Goal: Find specific page/section

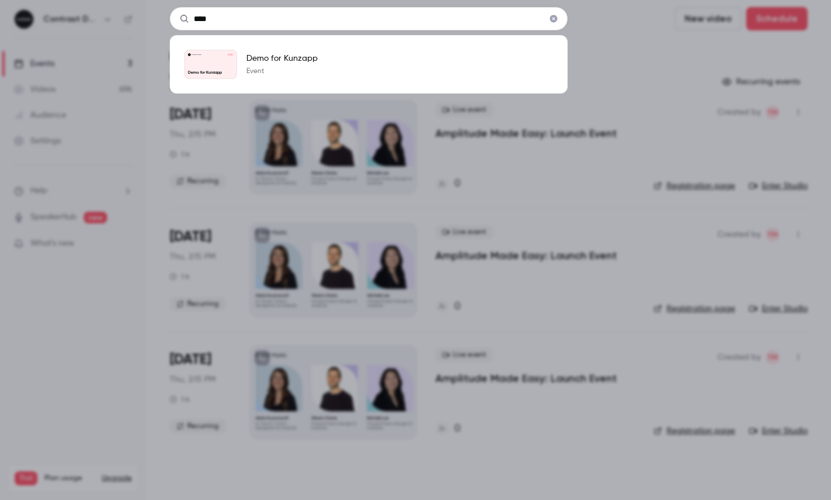
type input "****"
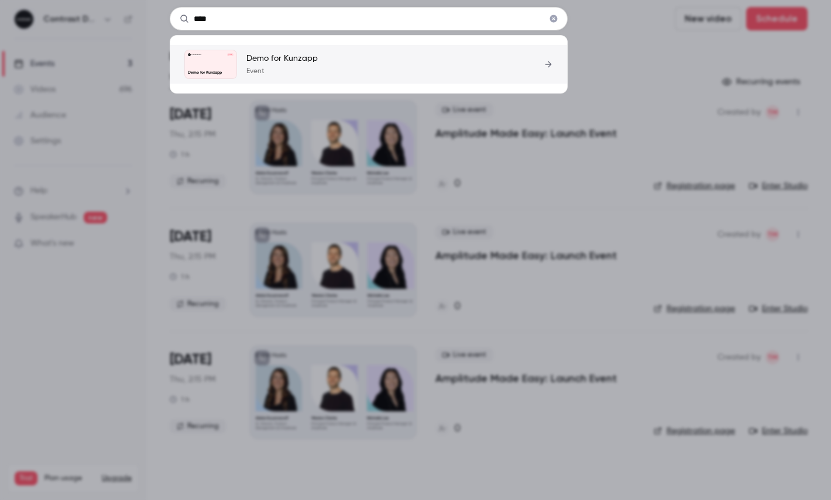
click at [332, 52] on link "Contrast Demos [DATE] Demo for Kunzapp Demo for Kunzapp Event" at bounding box center [368, 64] width 369 height 29
